Goal: Task Accomplishment & Management: Use online tool/utility

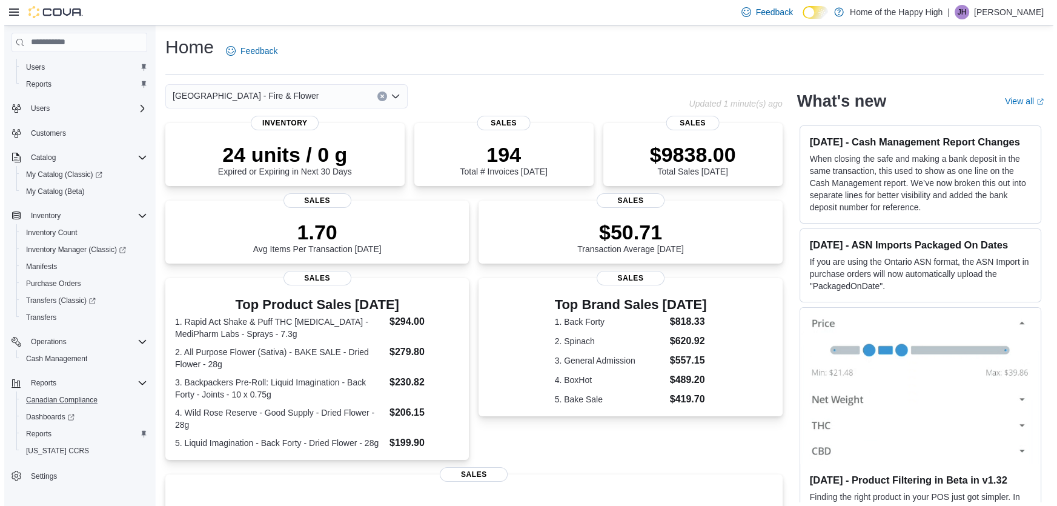
scroll to position [27, 0]
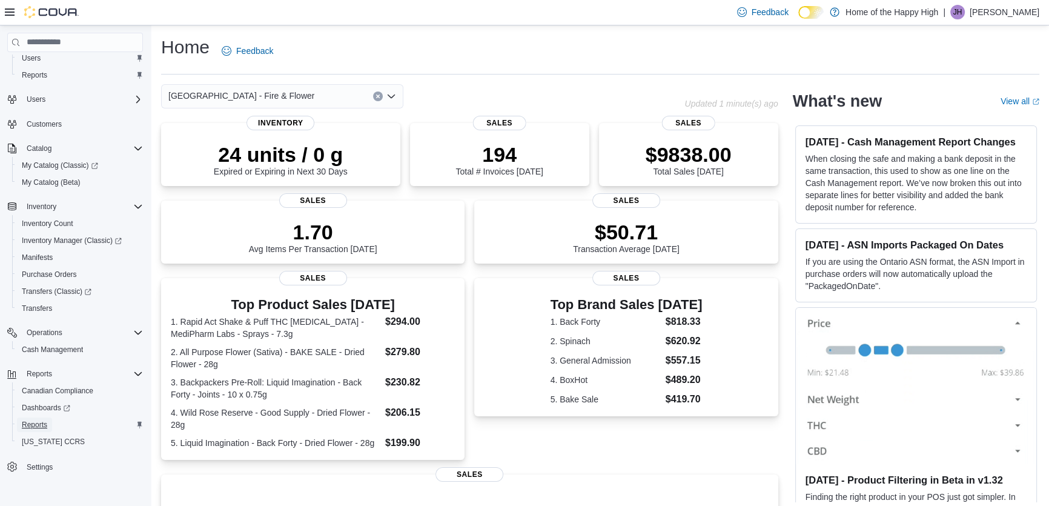
click at [36, 424] on span "Reports" at bounding box center [34, 425] width 25 height 10
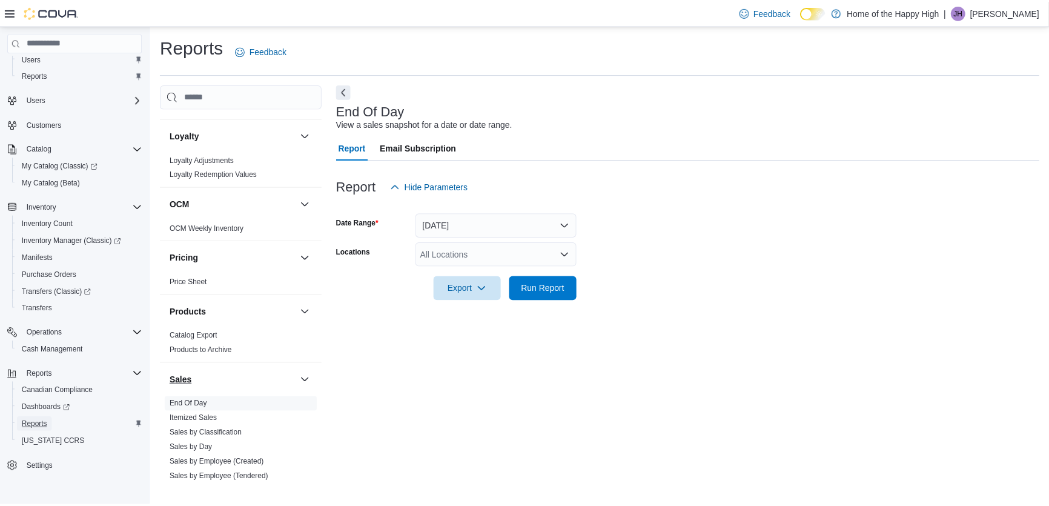
scroll to position [551, 0]
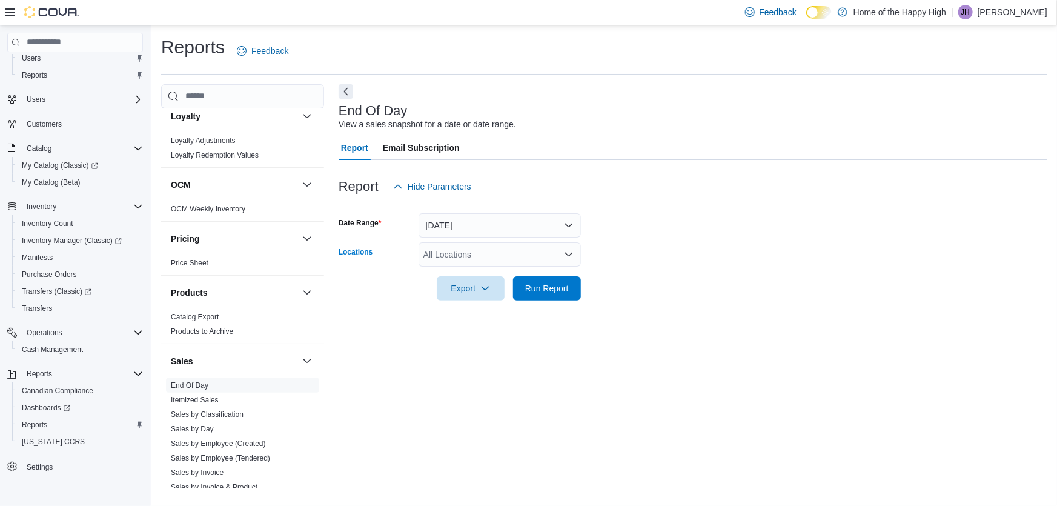
click at [467, 261] on div "All Locations" at bounding box center [500, 254] width 162 height 24
type input "***"
click at [469, 272] on span "[GEOGRAPHIC_DATA] - Fire & Flower" at bounding box center [542, 275] width 146 height 12
drag, startPoint x: 613, startPoint y: 83, endPoint x: 485, endPoint y: 3, distance: 150.8
click at [613, 84] on div "Reports Feedback Cash Management Cash Management Cash Out Details Compliance OC…" at bounding box center [604, 261] width 886 height 453
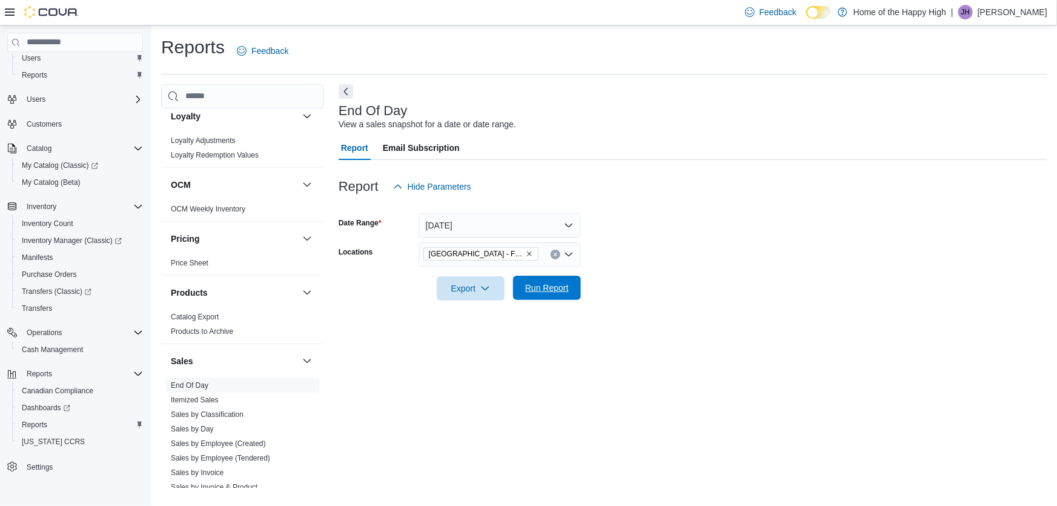
click at [554, 293] on span "Run Report" at bounding box center [547, 288] width 44 height 12
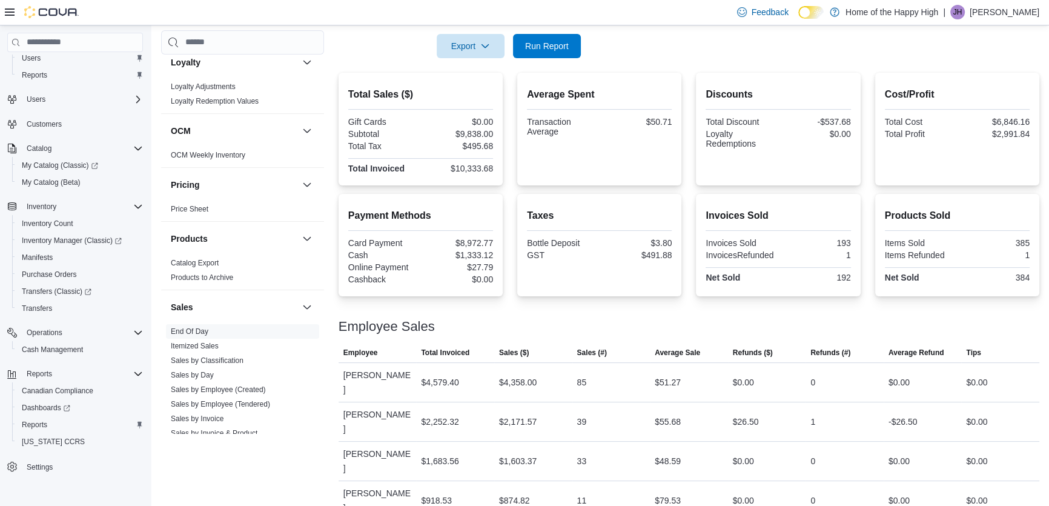
scroll to position [247, 0]
